Goal: Find specific page/section

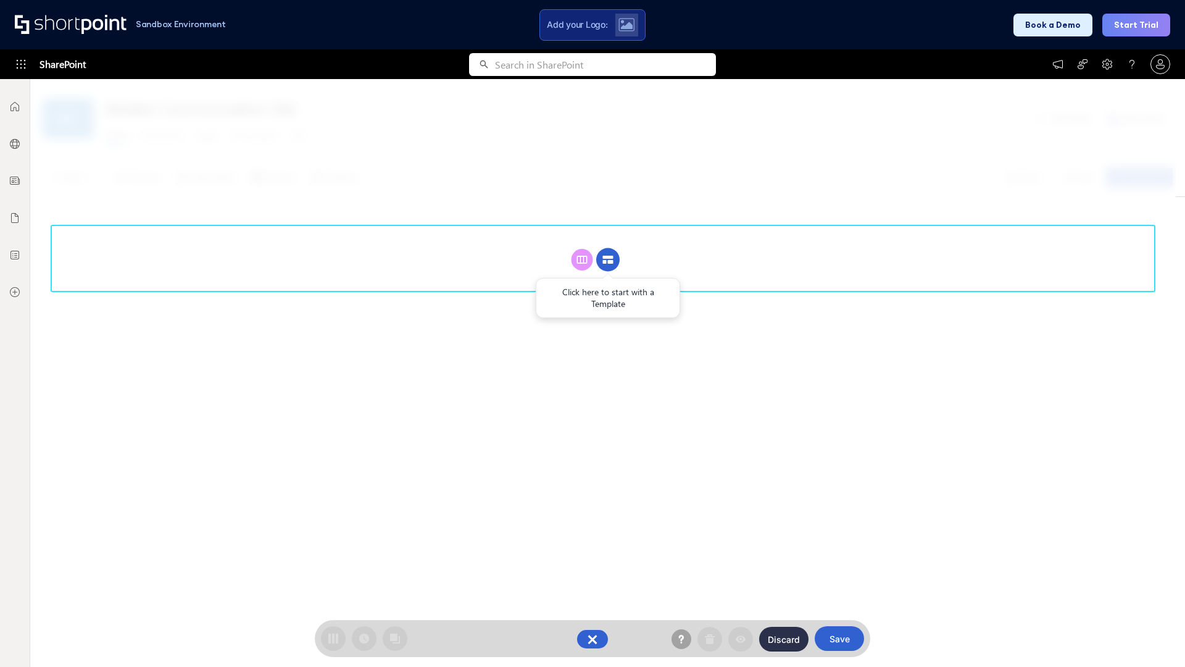
click at [608, 248] on circle at bounding box center [607, 259] width 23 height 23
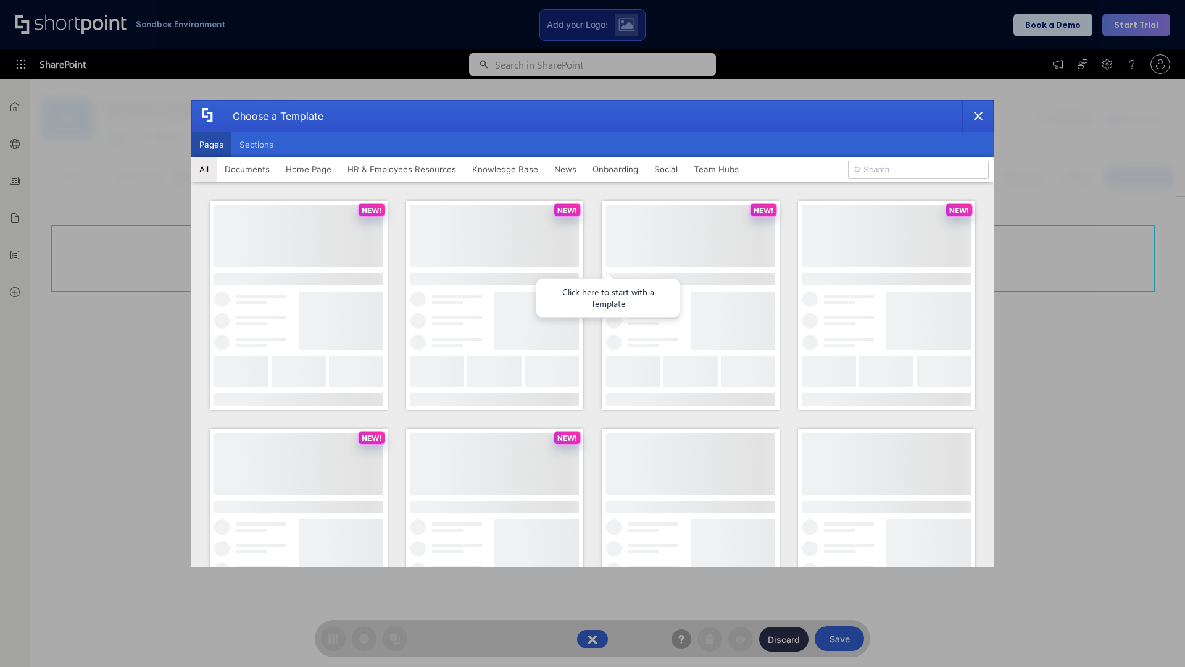
scroll to position [169, 0]
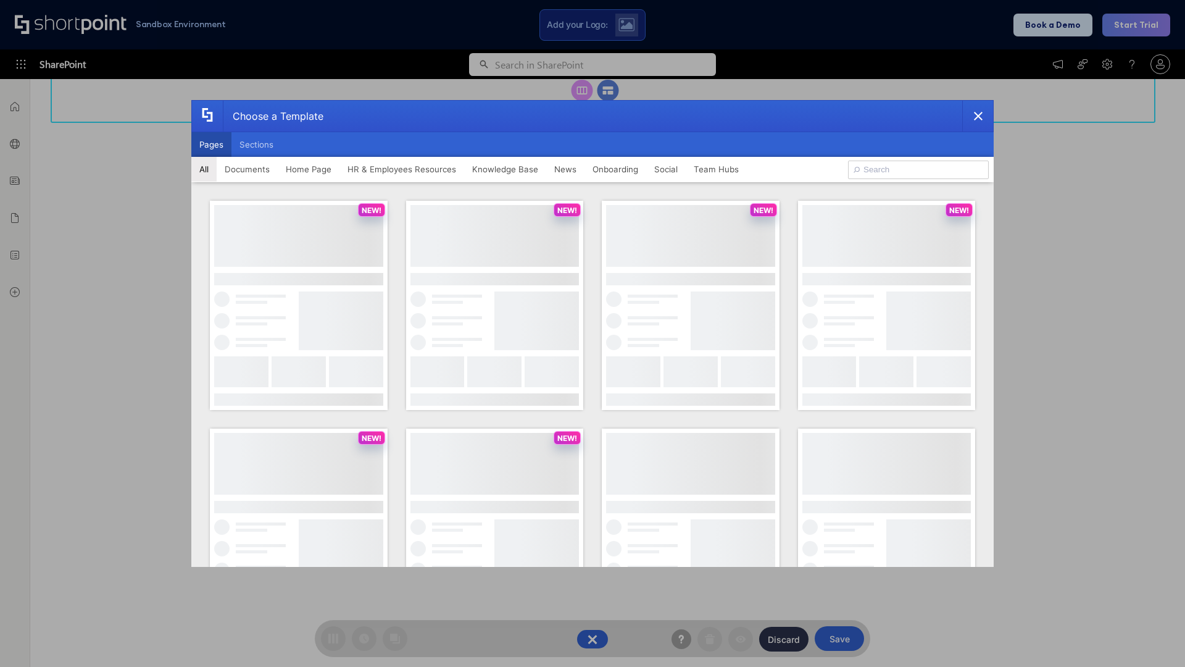
click at [211, 144] on button "Pages" at bounding box center [211, 144] width 40 height 25
type input "HR 3"
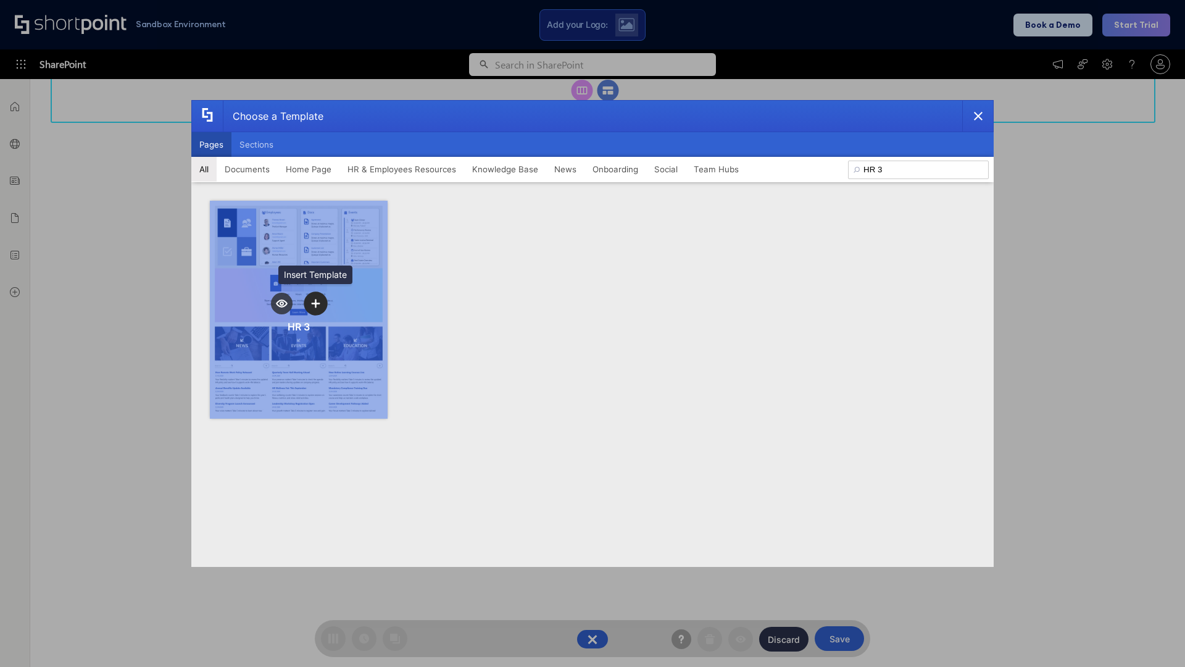
click at [315, 303] on icon "template selector" at bounding box center [315, 303] width 9 height 9
